Goal: Information Seeking & Learning: Find specific fact

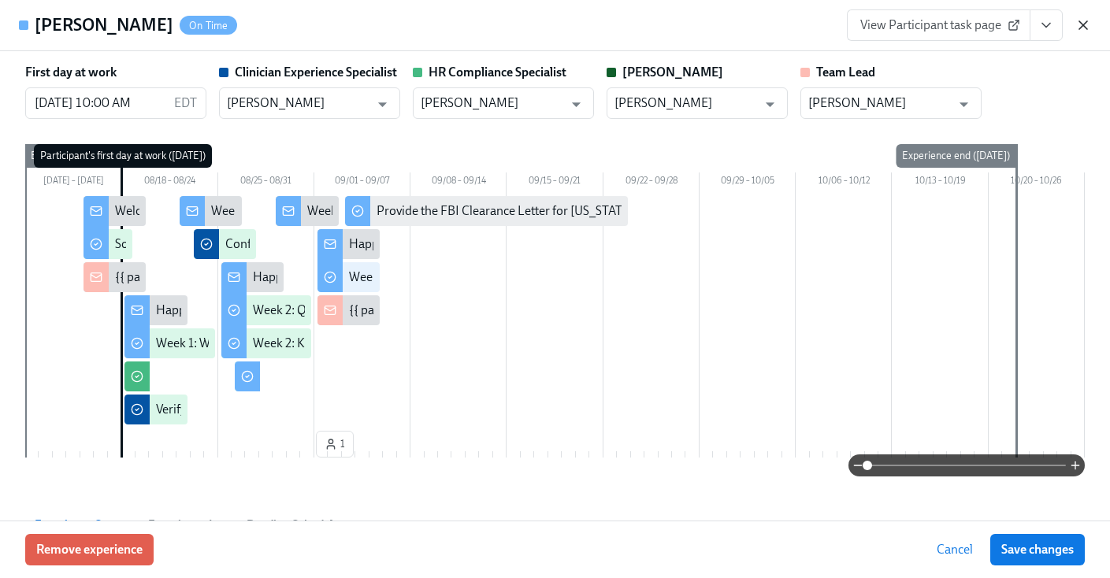
scroll to position [2019, 0]
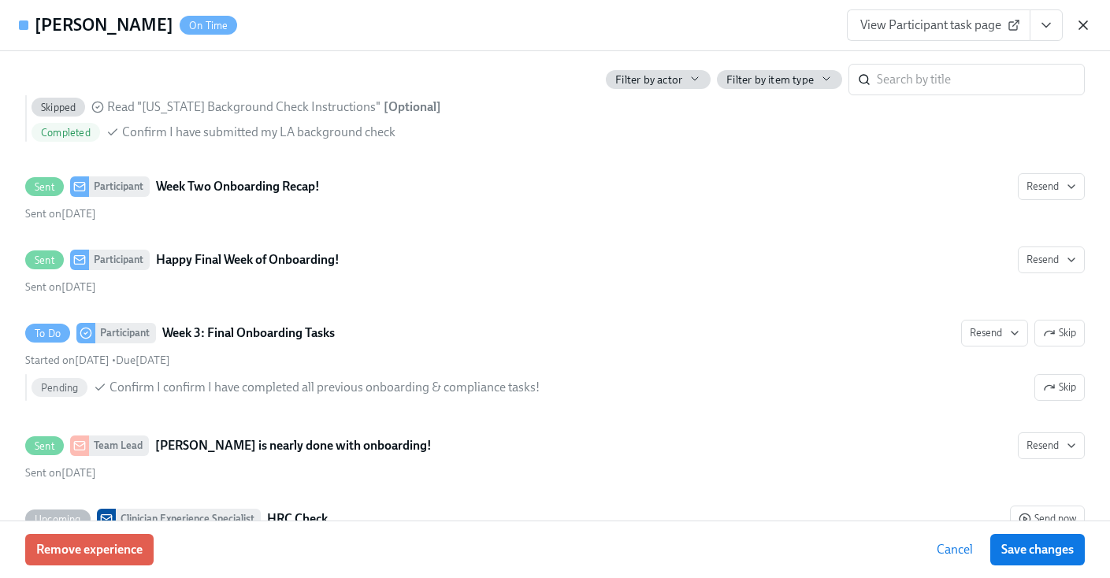
click at [1086, 24] on icon "button" at bounding box center [1083, 25] width 16 height 16
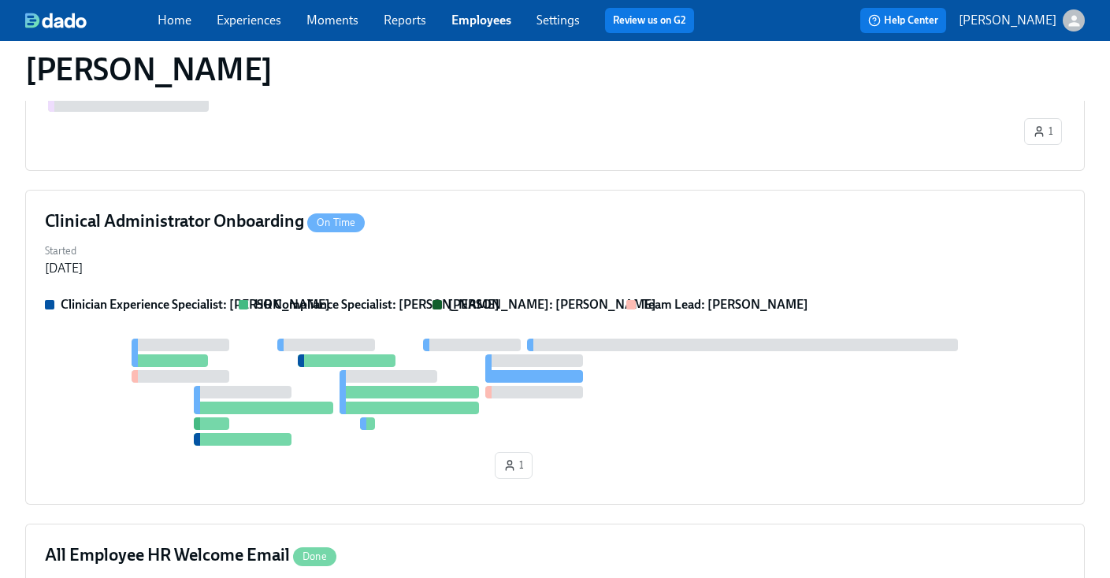
click at [473, 27] on link "Employees" at bounding box center [481, 20] width 60 height 15
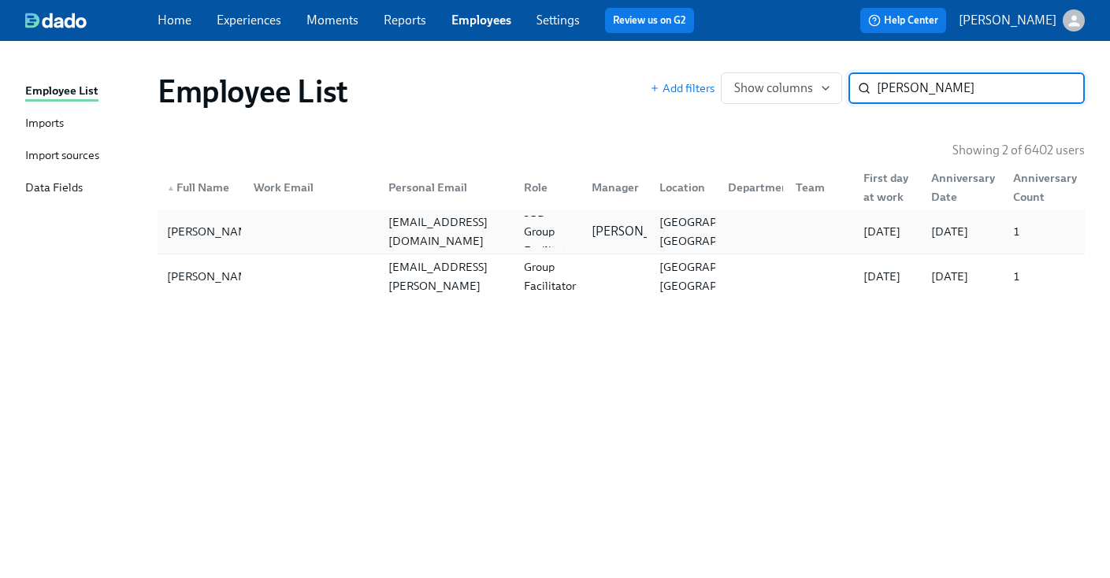
type input "[PERSON_NAME]"
click at [306, 235] on div at bounding box center [308, 232] width 135 height 32
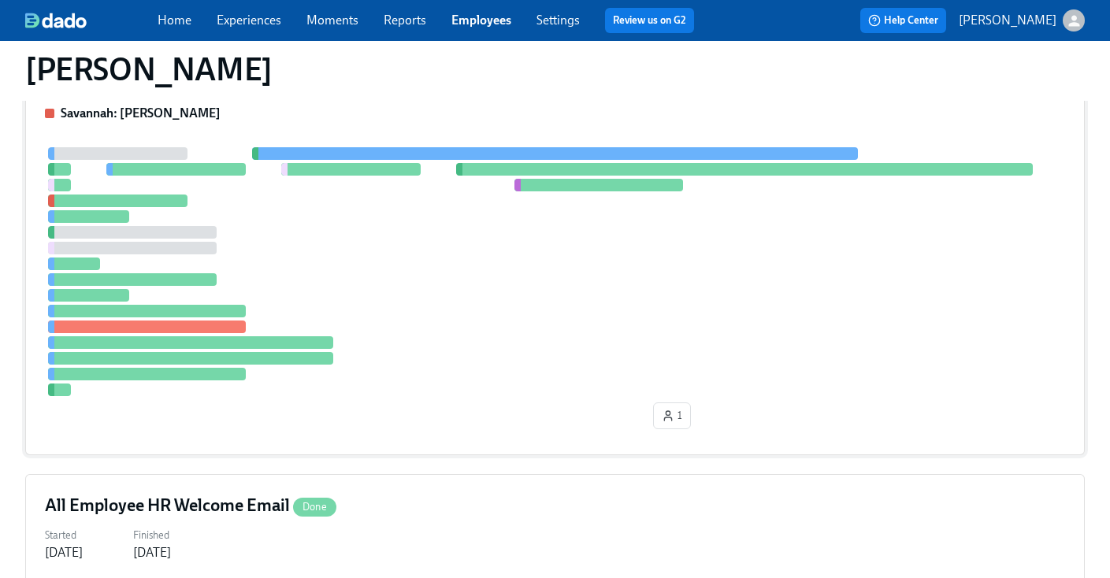
scroll to position [326, 0]
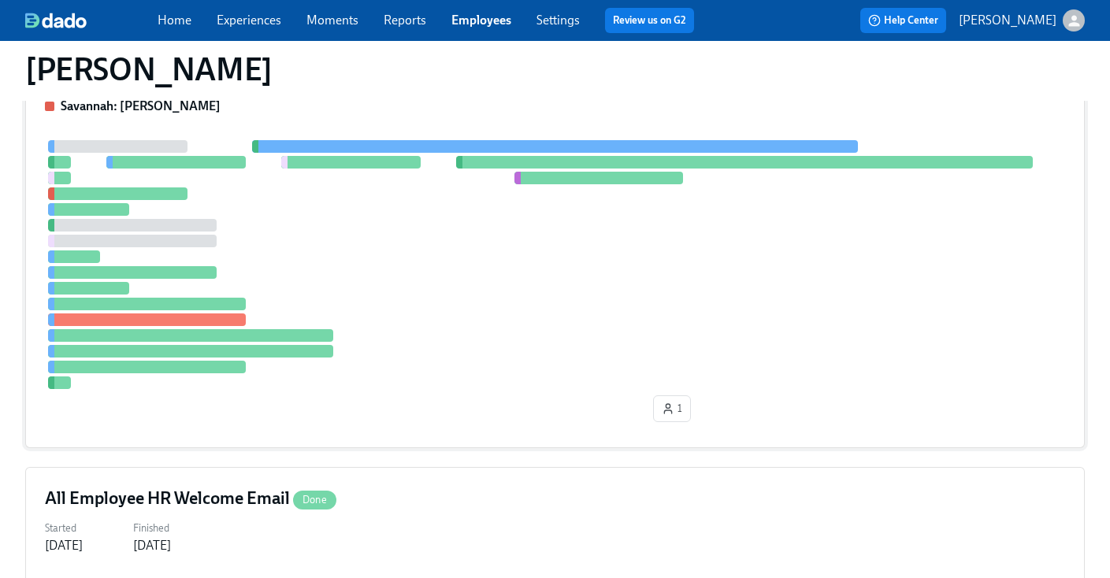
click at [572, 361] on div at bounding box center [555, 264] width 1020 height 249
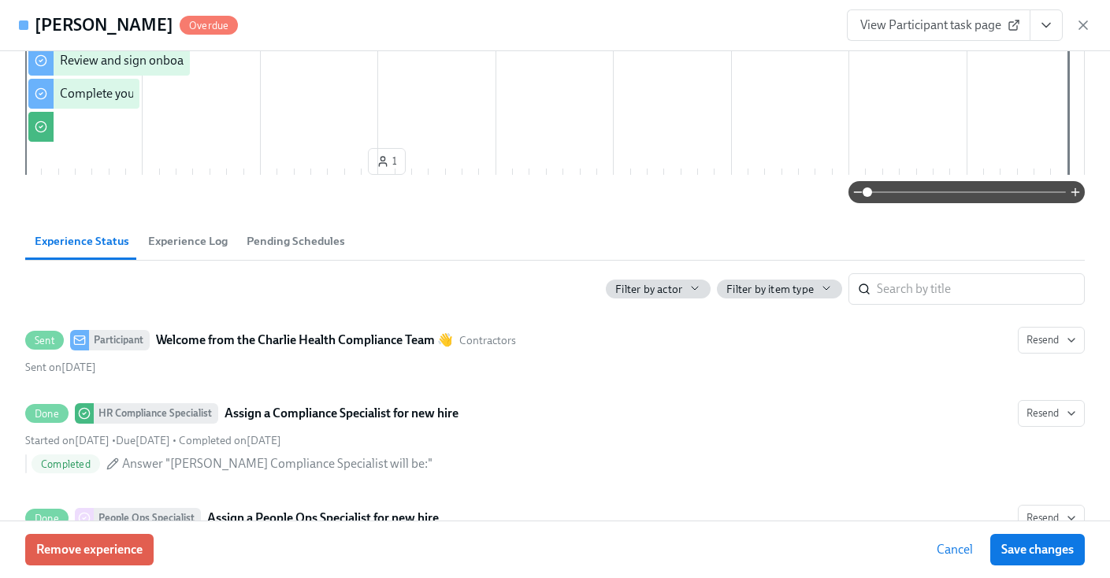
scroll to position [0, 0]
